Goal: Task Accomplishment & Management: Use online tool/utility

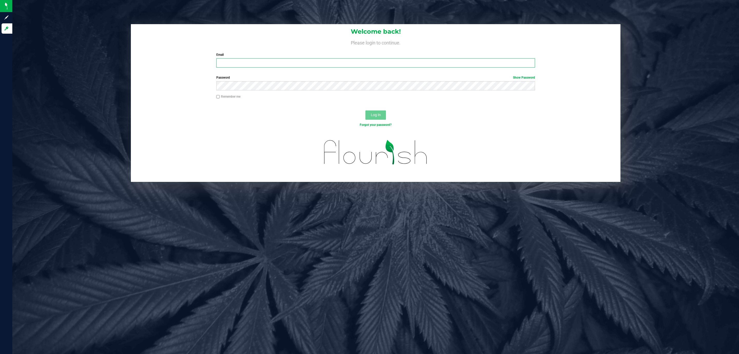
click at [281, 66] on input "Email" at bounding box center [375, 62] width 319 height 9
type input "[EMAIL_ADDRESS][DOMAIN_NAME]"
click at [366, 110] on button "Log In" at bounding box center [376, 114] width 21 height 9
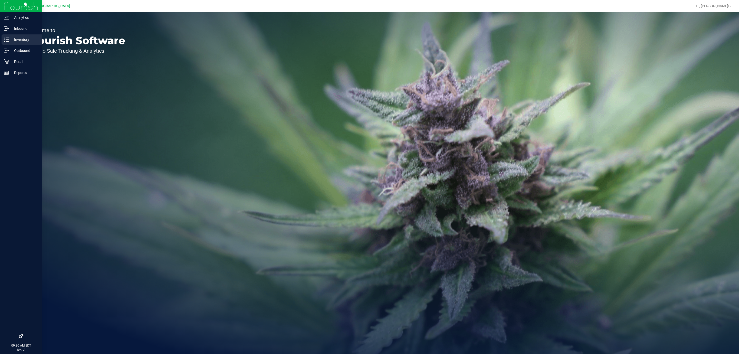
click at [16, 39] on p "Inventory" at bounding box center [24, 39] width 31 height 6
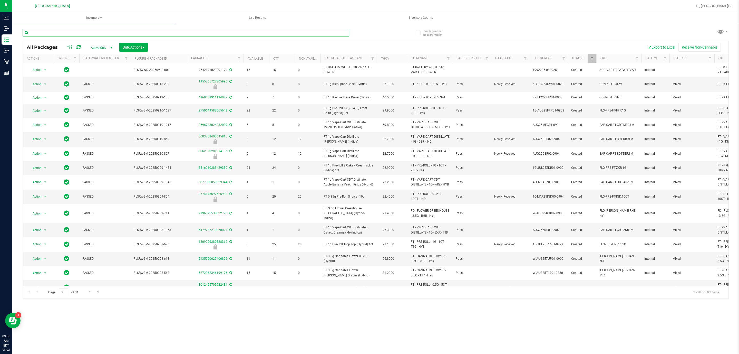
click at [53, 32] on input "text" at bounding box center [186, 33] width 327 height 8
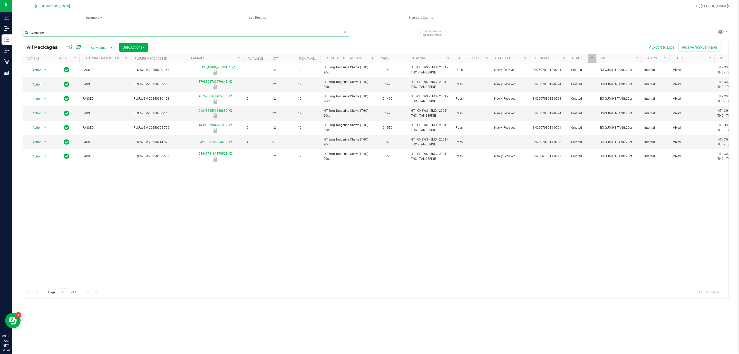
type input "tangerine"
click at [267, 38] on div "tangerine" at bounding box center [186, 35] width 327 height 12
click at [216, 31] on input "tangerine" at bounding box center [186, 33] width 327 height 8
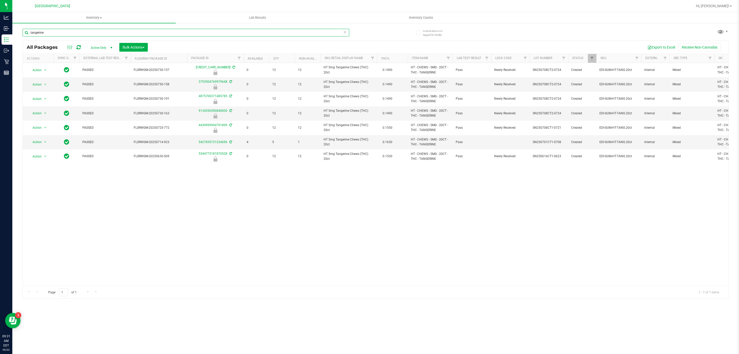
click at [216, 31] on input "tangerine" at bounding box center [186, 33] width 327 height 8
click at [268, 354] on html "Analytics Inbound Inventory Outbound Retail Reports 09:31 AM EDT [DATE] 09/22 […" at bounding box center [369, 177] width 739 height 354
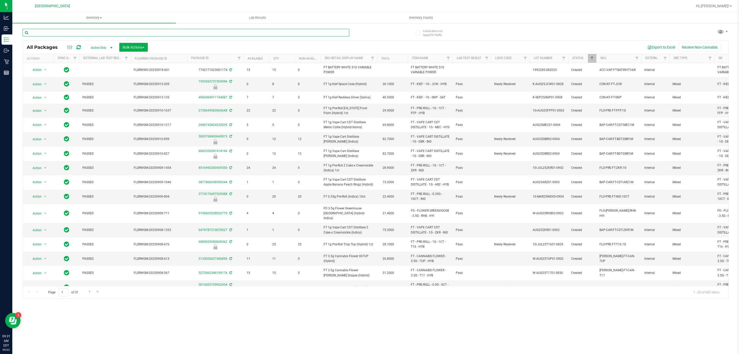
click at [89, 31] on input "text" at bounding box center [186, 33] width 327 height 8
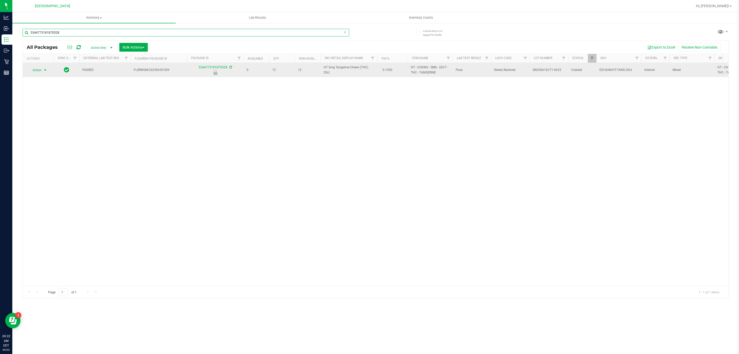
type input "5344773181870528"
click at [43, 70] on span "select" at bounding box center [45, 70] width 4 height 4
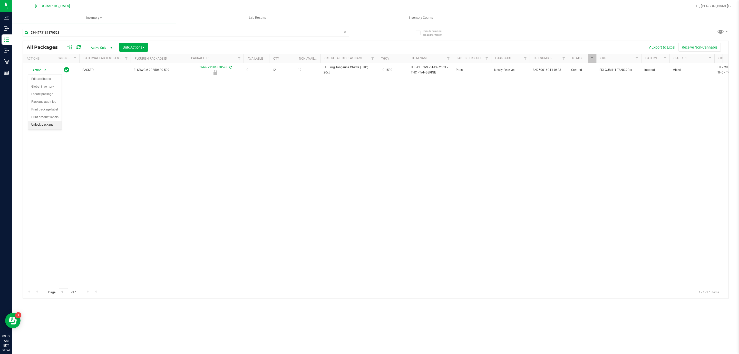
click at [43, 126] on li "Unlock package" at bounding box center [44, 125] width 33 height 8
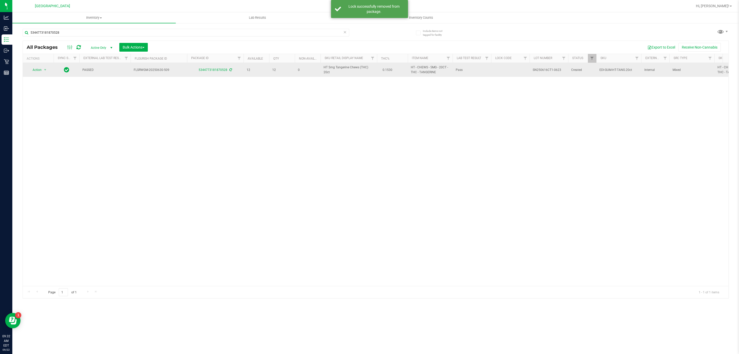
click at [325, 67] on span "HT 5mg Tangerine Chews (THC) 20ct" at bounding box center [349, 70] width 50 height 10
copy td "HT 5mg Tangerine Chews (THC) 20ct"
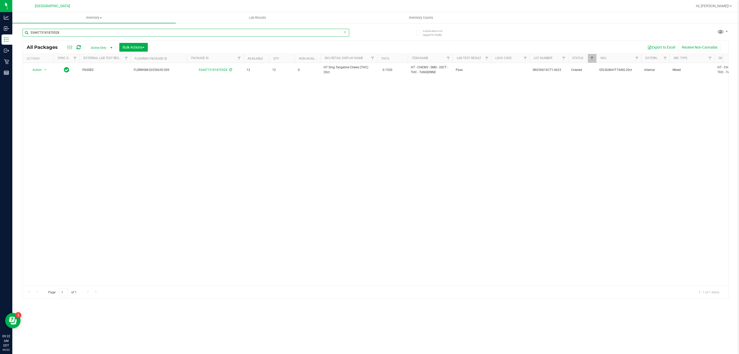
click at [303, 36] on input "5344773181870528" at bounding box center [186, 33] width 327 height 8
click at [302, 36] on input "5344773181870528" at bounding box center [186, 33] width 327 height 8
paste input "HT 5mg Tangerine Chews (THC) 20ct"
type input "HT 5mg Tangerine Chews (THC) 20ct"
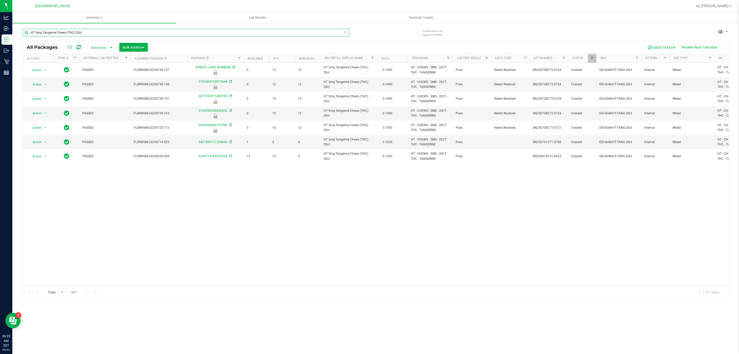
click at [112, 32] on input "HT 5mg Tangerine Chews (THC) 20ct" at bounding box center [186, 33] width 327 height 8
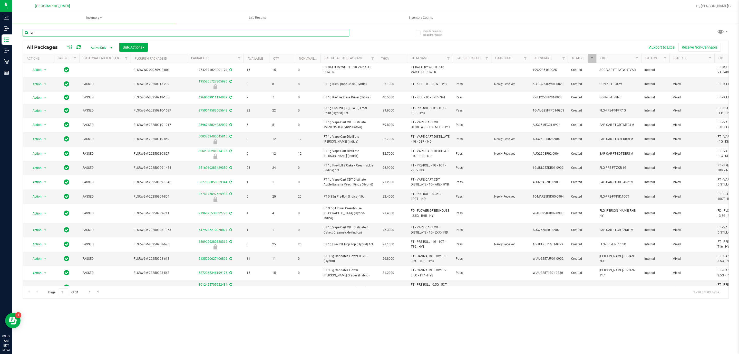
type input "brz"
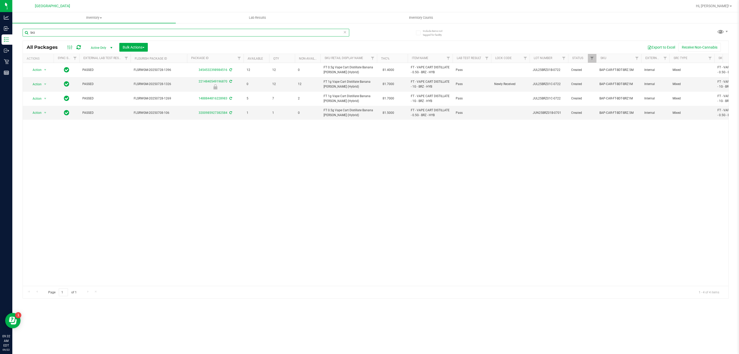
click at [317, 34] on input "brz" at bounding box center [186, 33] width 327 height 8
